Goal: Task Accomplishment & Management: Use online tool/utility

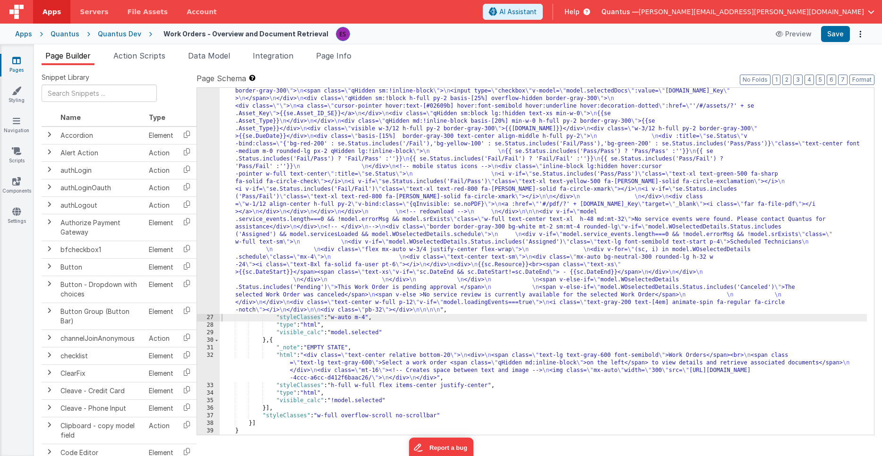
scroll to position [1671, 0]
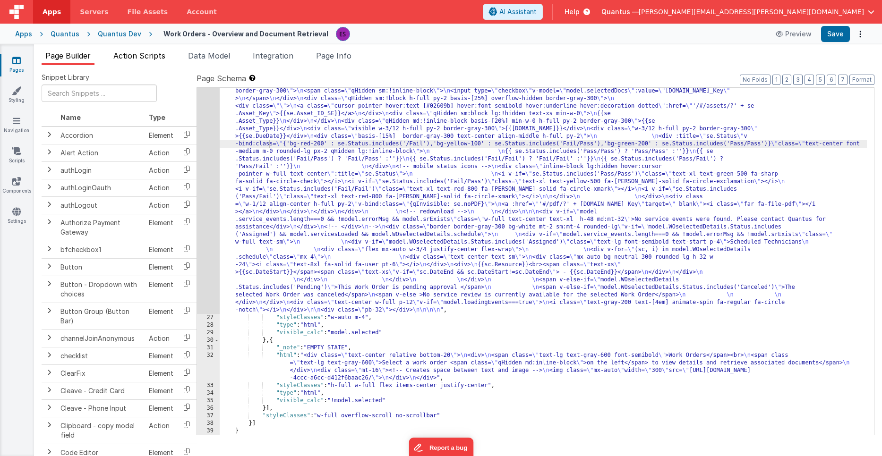
click at [134, 58] on span "Action Scripts" at bounding box center [139, 55] width 52 height 9
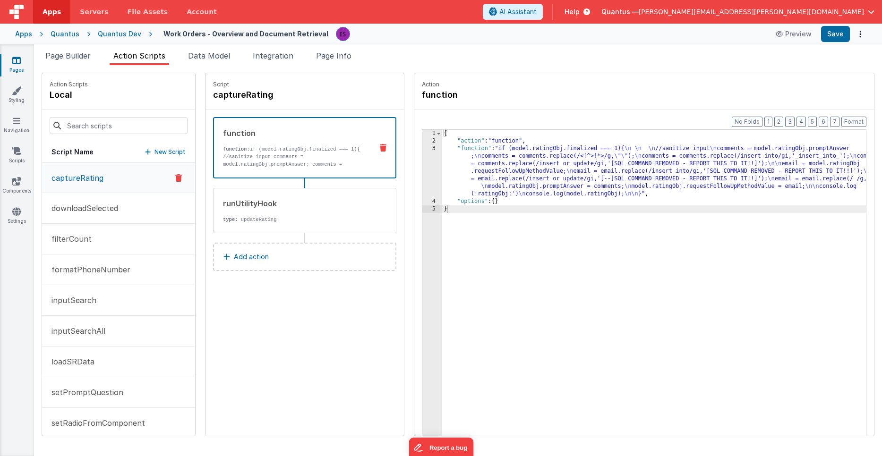
click at [21, 63] on link "Pages" at bounding box center [17, 65] width 34 height 19
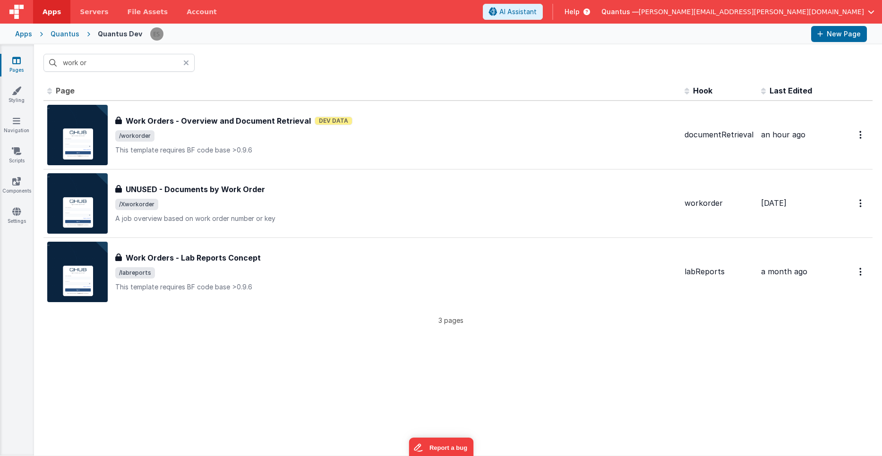
click at [186, 65] on icon at bounding box center [186, 63] width 6 height 8
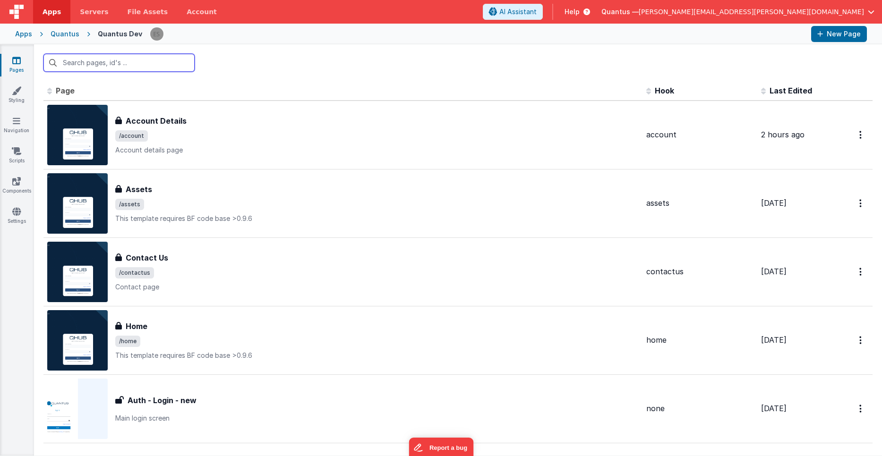
click at [158, 67] on input "text" at bounding box center [118, 63] width 151 height 18
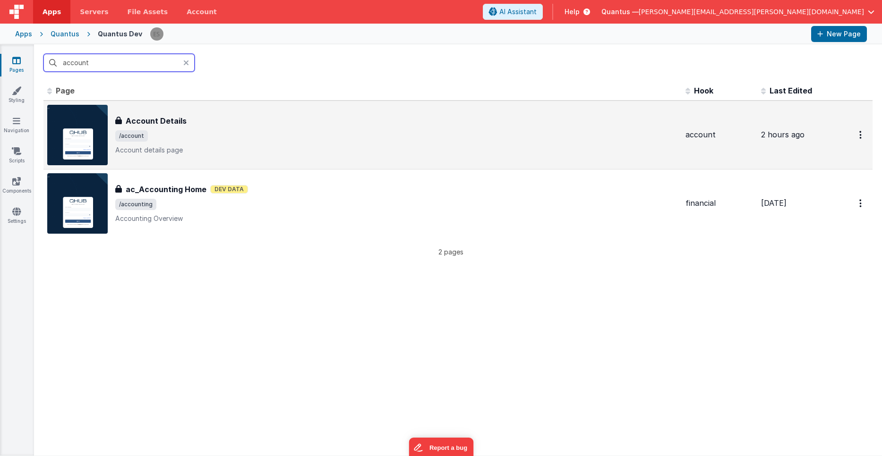
type input "account"
click at [306, 140] on span "/account" at bounding box center [396, 135] width 563 height 11
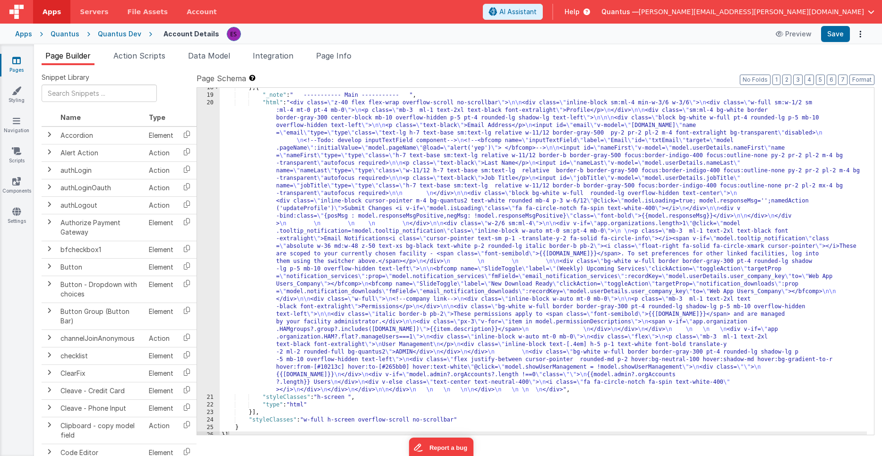
scroll to position [988, 0]
click at [342, 213] on div "} , { "_note" : " ----------- Main ----------- " , "html" : "<div class= \" z-4…" at bounding box center [543, 265] width 647 height 362
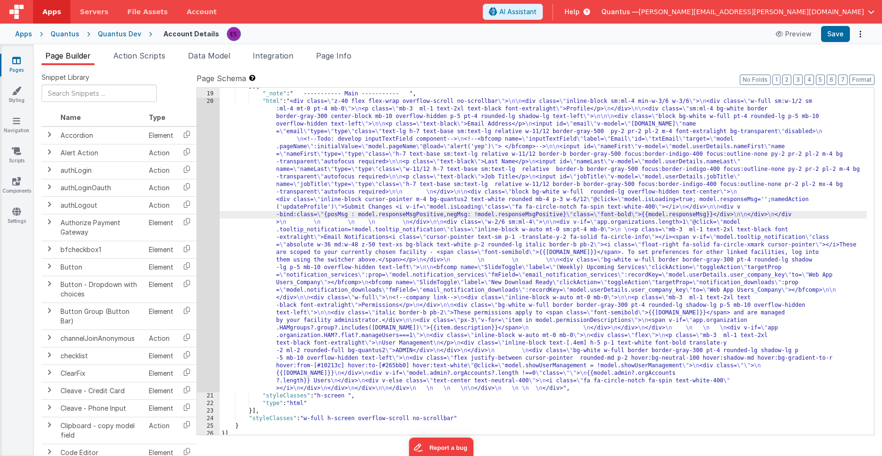
click at [207, 209] on div "20" at bounding box center [208, 245] width 23 height 295
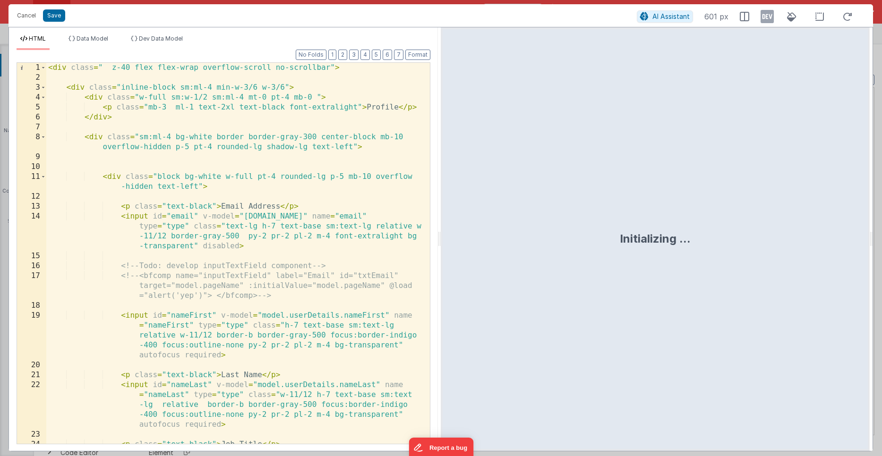
click at [207, 208] on div "< div class = " z-40 flex flex-wrap overflow-scroll no-scrollbar" > < div class…" at bounding box center [234, 283] width 376 height 441
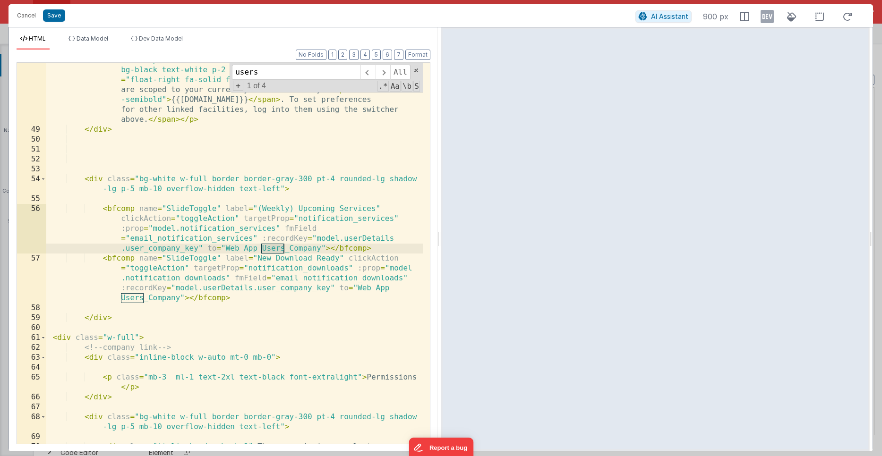
scroll to position [782, 0]
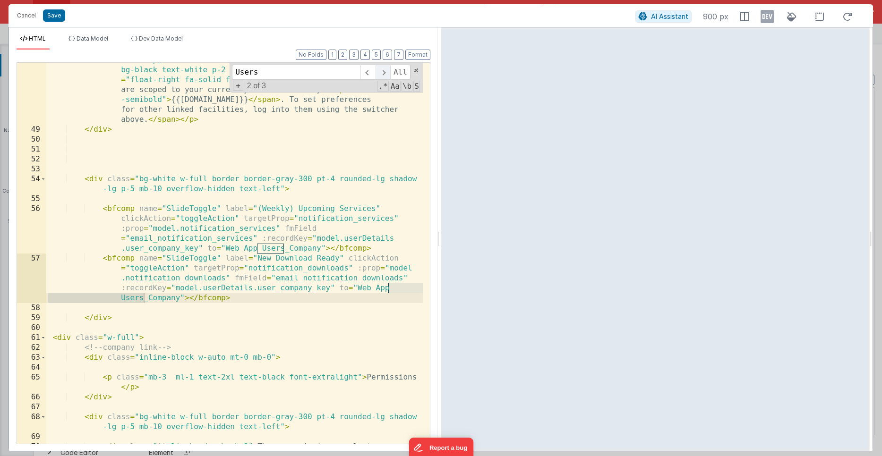
type input "Users"
click at [385, 75] on span at bounding box center [382, 72] width 15 height 15
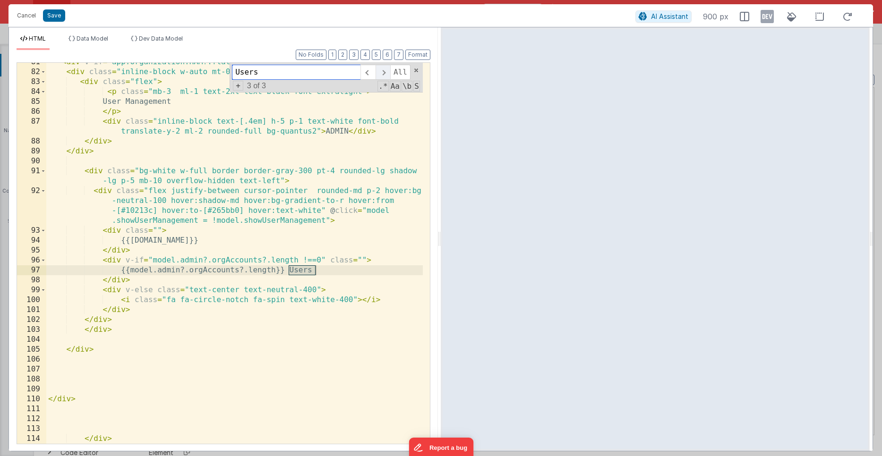
scroll to position [1305, 0]
click at [201, 280] on div "< div v-if = "app.organization.HAM?.flat?.manageUsers===1" > < div class = "inl…" at bounding box center [234, 257] width 376 height 401
click at [52, 22] on div "Cancel Save" at bounding box center [323, 15] width 623 height 13
click at [52, 14] on button "Save" at bounding box center [54, 15] width 22 height 12
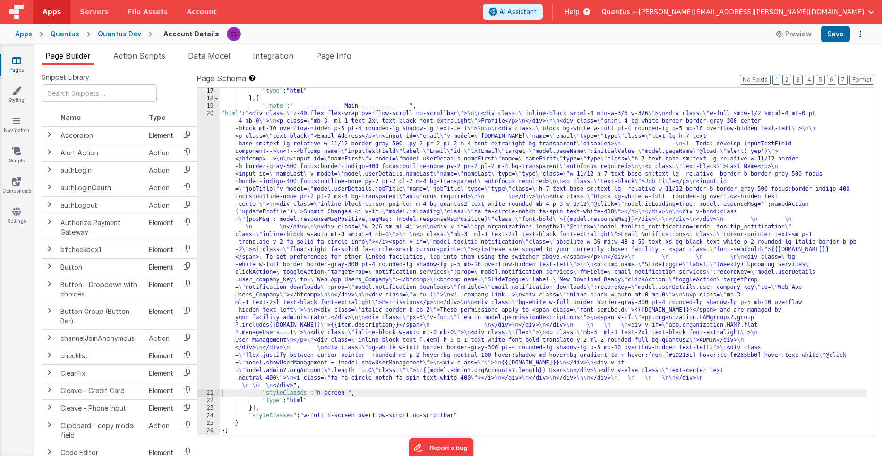
scroll to position [975, 0]
click at [151, 57] on span "Action Scripts" at bounding box center [139, 55] width 52 height 9
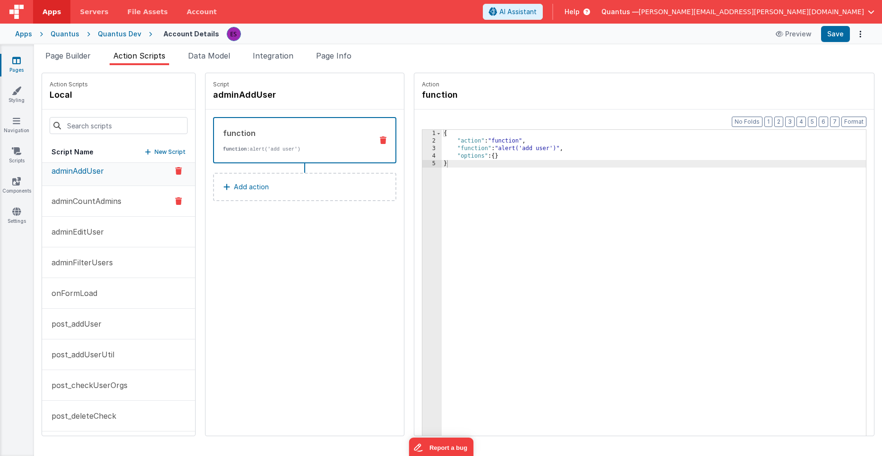
scroll to position [9, 0]
click at [90, 199] on p "adminCountAdmins" at bounding box center [84, 199] width 76 height 11
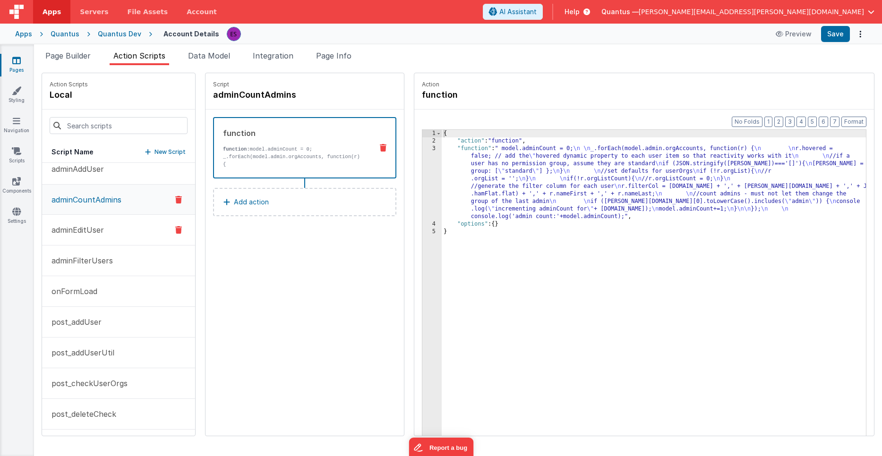
click at [79, 223] on button "adminEditUser" at bounding box center [118, 230] width 153 height 31
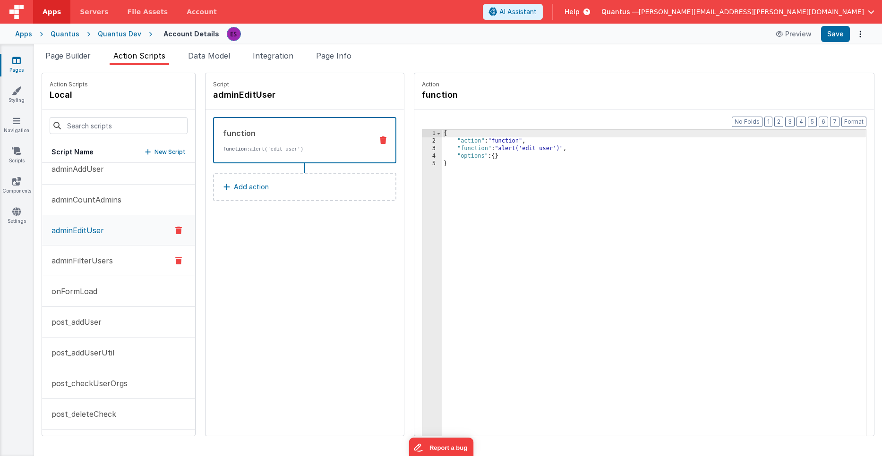
click at [71, 256] on p "adminFilterUsers" at bounding box center [79, 260] width 67 height 11
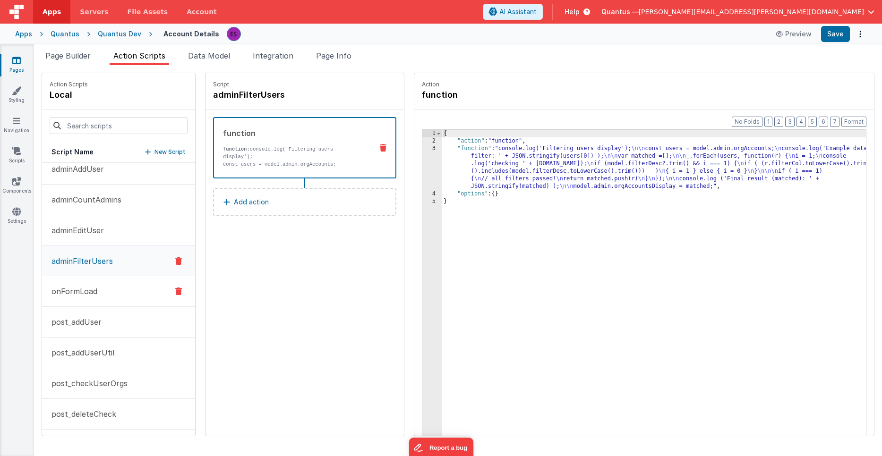
click at [67, 289] on p "onFormLoad" at bounding box center [71, 291] width 51 height 11
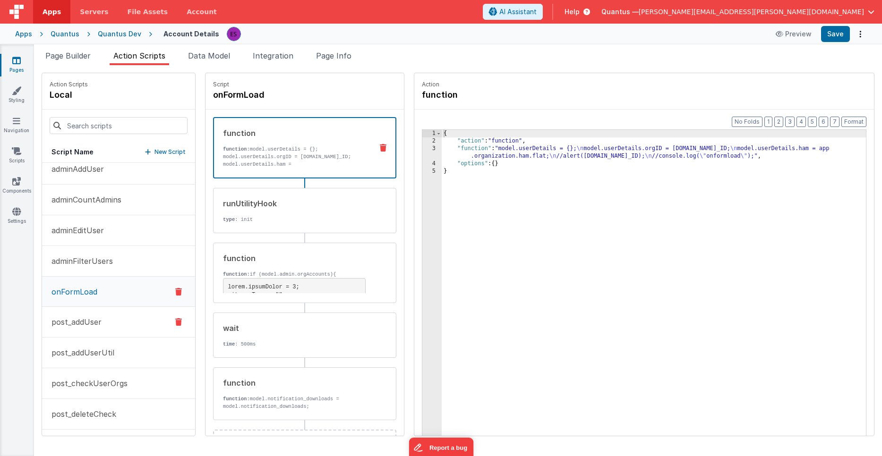
click at [57, 325] on p "post_addUser" at bounding box center [74, 321] width 56 height 11
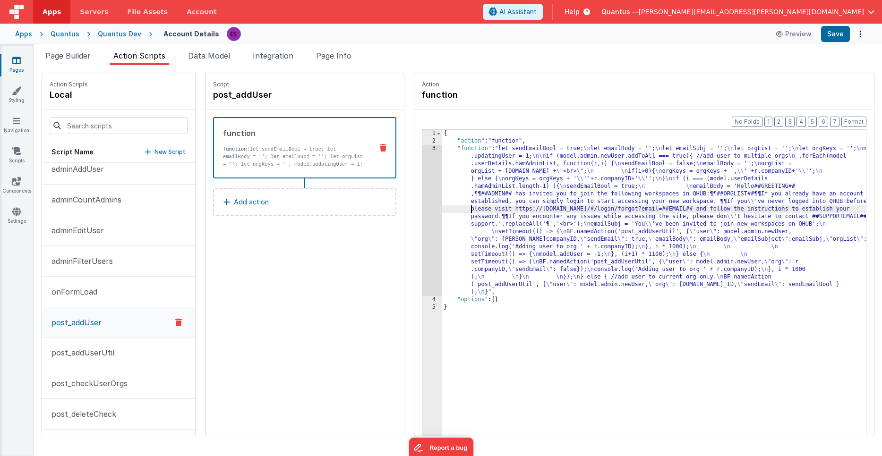
click at [442, 205] on div "{ "action" : "function" , "function" : "let sendEmailBool = true; \n let emailB…" at bounding box center [666, 305] width 449 height 350
click at [63, 51] on span "Page Builder" at bounding box center [67, 55] width 45 height 9
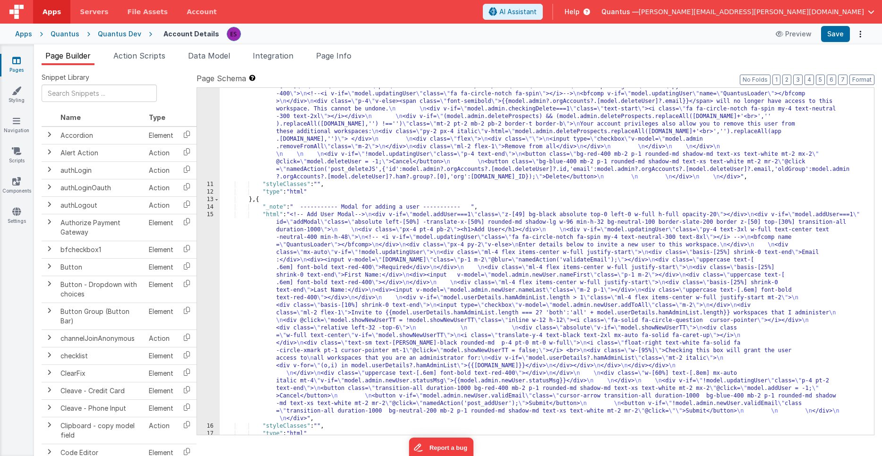
scroll to position [608, 0]
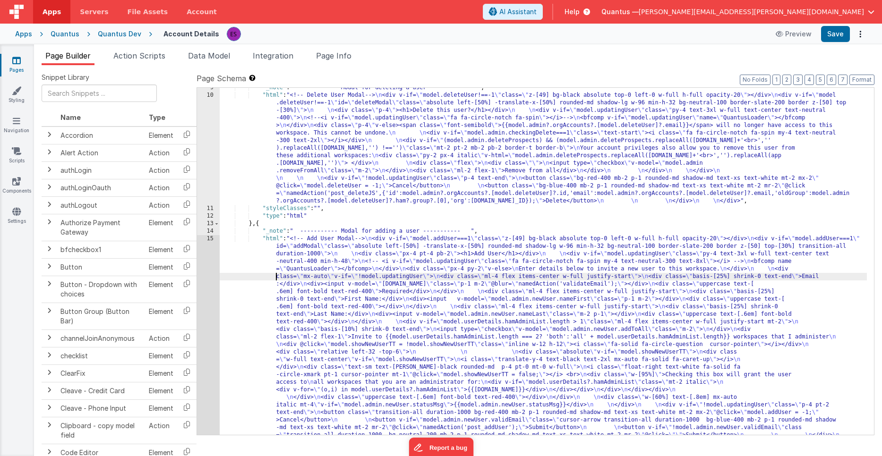
drag, startPoint x: 246, startPoint y: 276, endPoint x: 237, endPoint y: 279, distance: 9.9
click at [246, 276] on div ""_note" : " ----------- Modal for deleting a user ----------- " , "html" : "<!-…" at bounding box center [543, 367] width 647 height 566
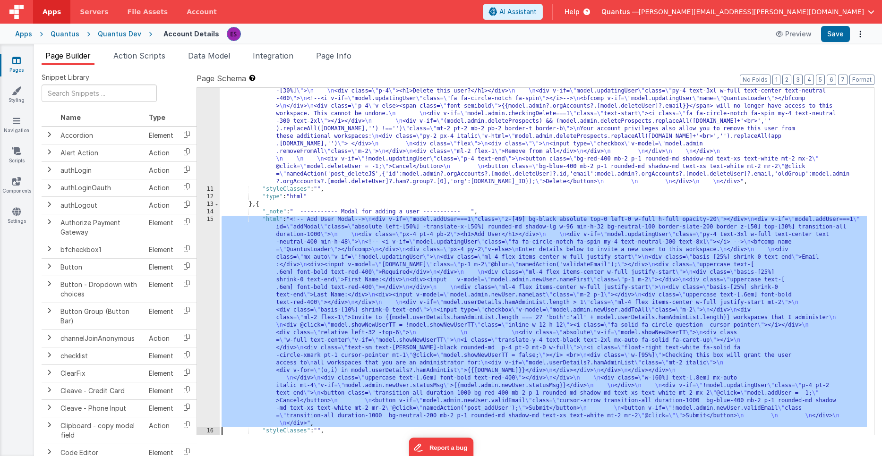
click at [207, 288] on div "10 11 12 13 14 15 16 17 18 19 20" at bounding box center [208, 306] width 23 height 468
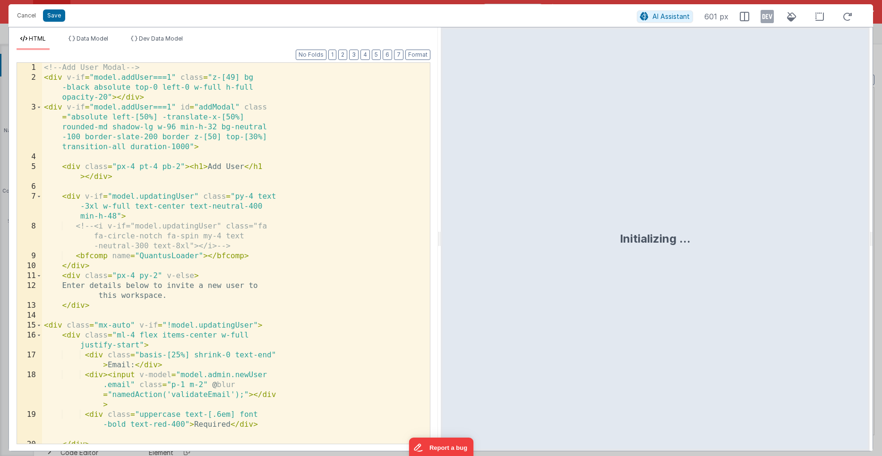
scroll to position [628, 0]
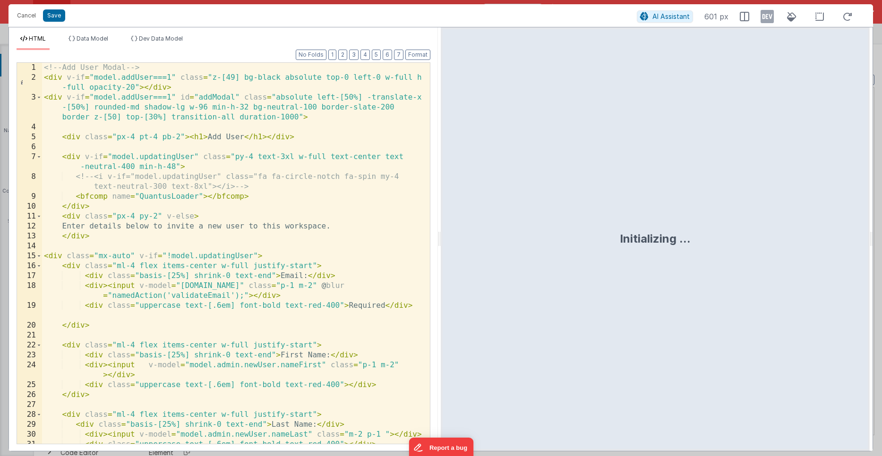
click at [207, 273] on div "<!-- Add User Modal --> < div v-if = "model.addUser===1" class = "z-[49] bg-bla…" at bounding box center [232, 263] width 381 height 401
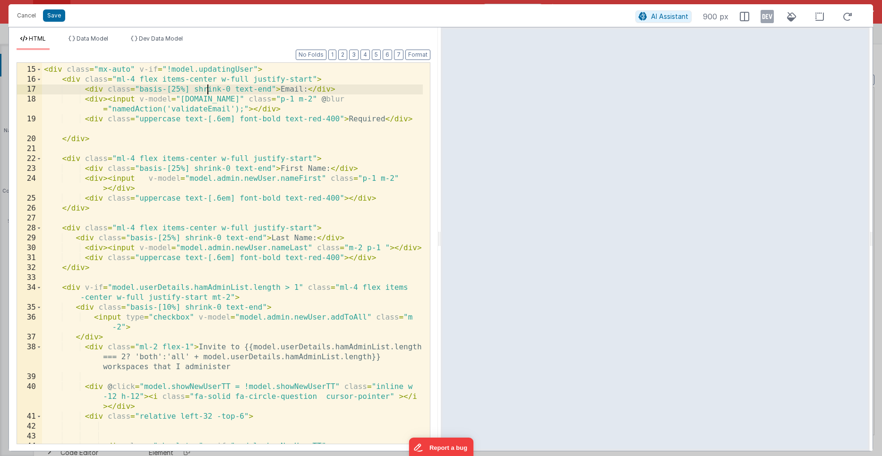
scroll to position [188, 0]
click at [19, 15] on button "Cancel" at bounding box center [26, 15] width 28 height 13
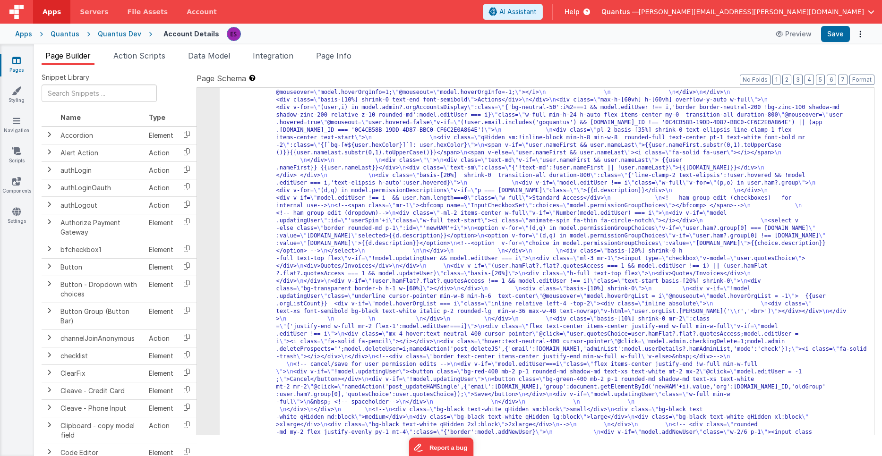
scroll to position [188, 0]
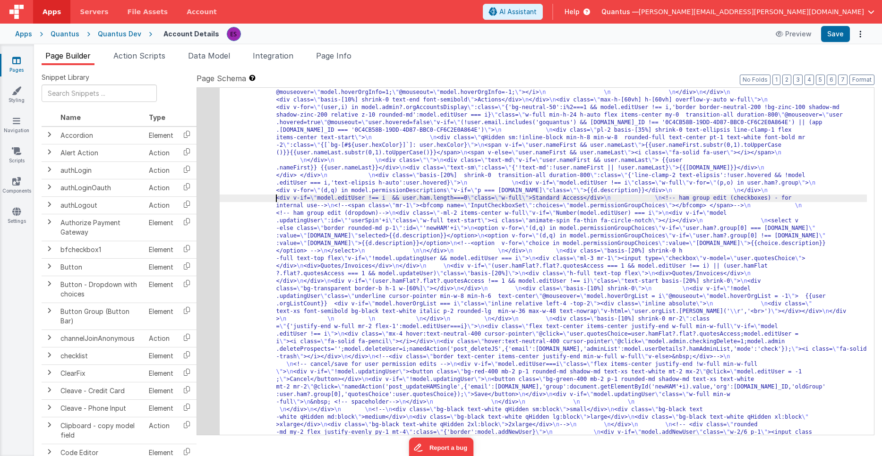
click at [200, 213] on div "5" at bounding box center [208, 206] width 23 height 552
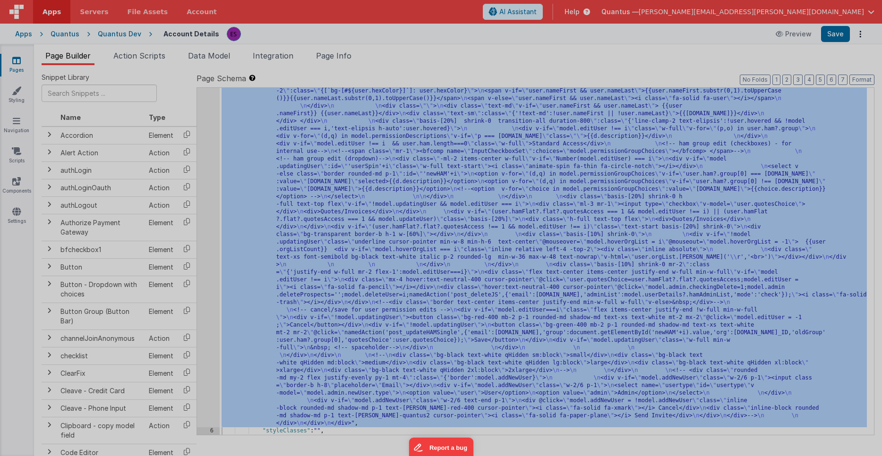
scroll to position [242, 0]
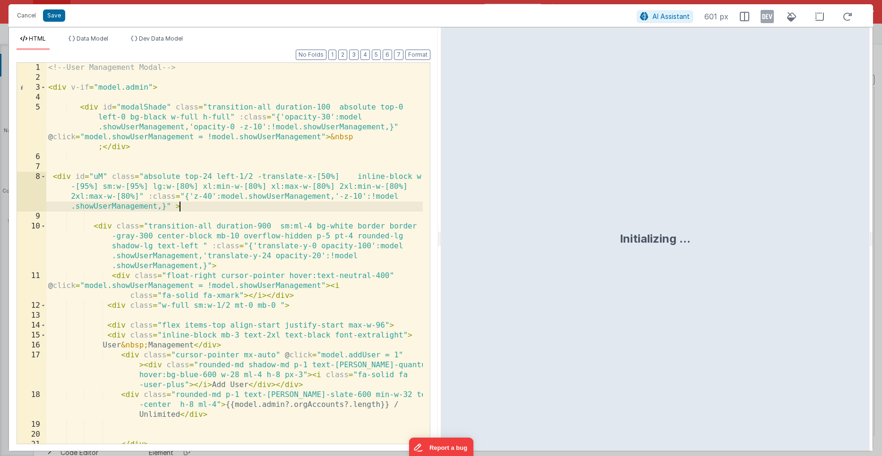
click at [205, 208] on div "<!-- User Management Modal --> < div v-if = "model.admin" > < div id = "modalSh…" at bounding box center [234, 263] width 376 height 401
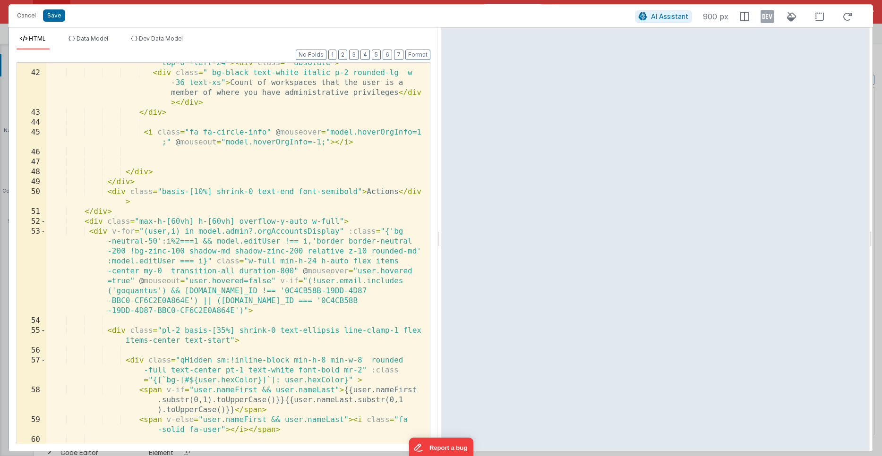
scroll to position [670, 0]
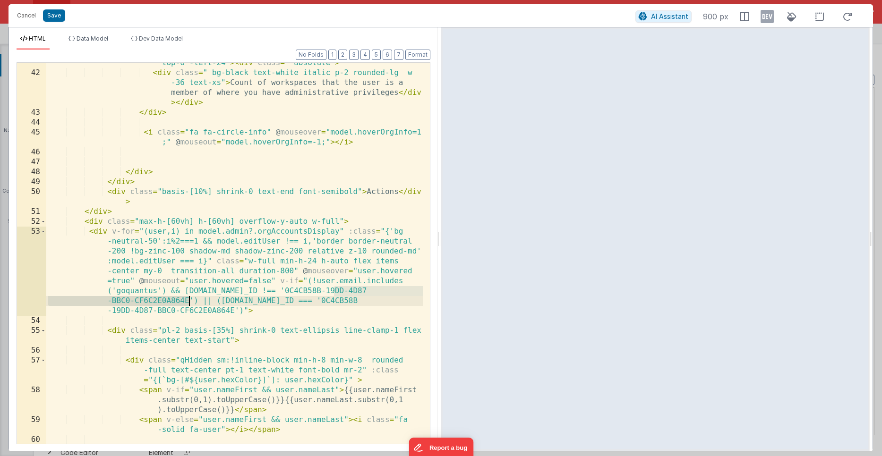
drag, startPoint x: 333, startPoint y: 290, endPoint x: 190, endPoint y: 301, distance: 143.0
click at [190, 301] on div "< div v-if = "model.hoverOrgInfo === 1" class = "relative left-4 top-6 -left-24…" at bounding box center [234, 253] width 376 height 411
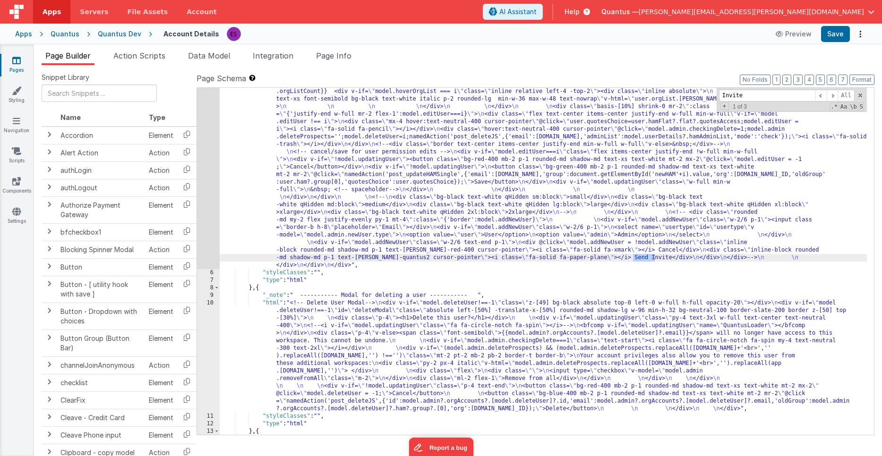
scroll to position [620, 0]
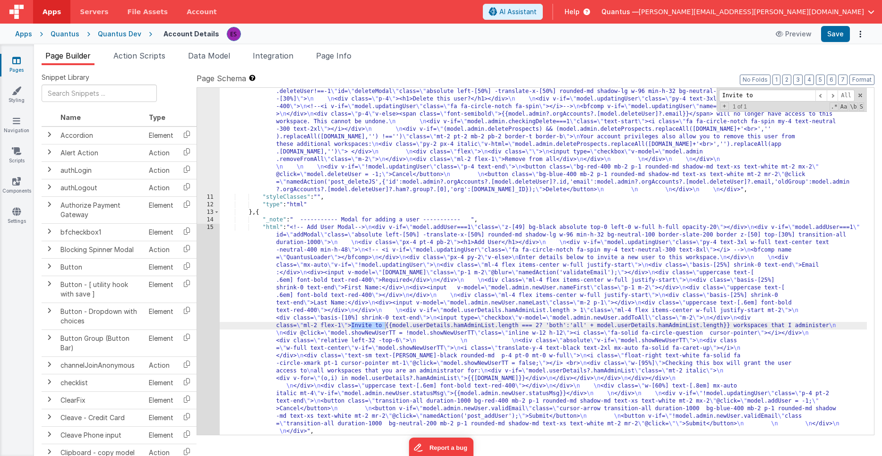
type input "Invite to"
click at [581, 327] on div ""html" : "<!-- Delete User Modal--> \n <div v-if= \" model.deleteUser!==-1 \" c…" at bounding box center [543, 314] width 647 height 468
